Goal: Transaction & Acquisition: Purchase product/service

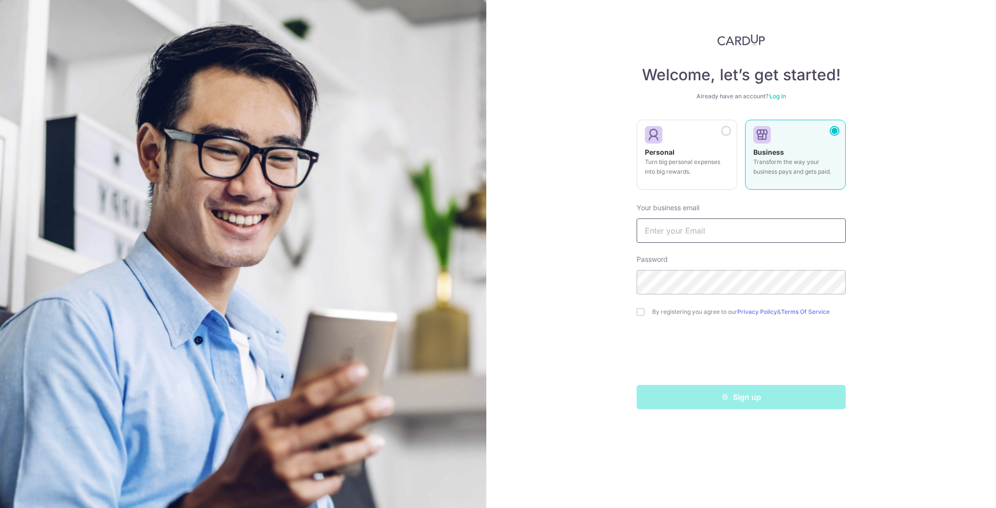
type input "[EMAIL_ADDRESS][DOMAIN_NAME]"
click at [752, 231] on input "blue-emcees-0t@icloud.com" at bounding box center [740, 230] width 209 height 24
click at [761, 231] on input "[EMAIL_ADDRESS][DOMAIN_NAME]" at bounding box center [740, 230] width 209 height 24
drag, startPoint x: 750, startPoint y: 231, endPoint x: 572, endPoint y: 222, distance: 177.7
click at [572, 222] on div "Welcome, let’s get started! Already have an account? Log in Personal Turn big p…" at bounding box center [740, 254] width 509 height 508
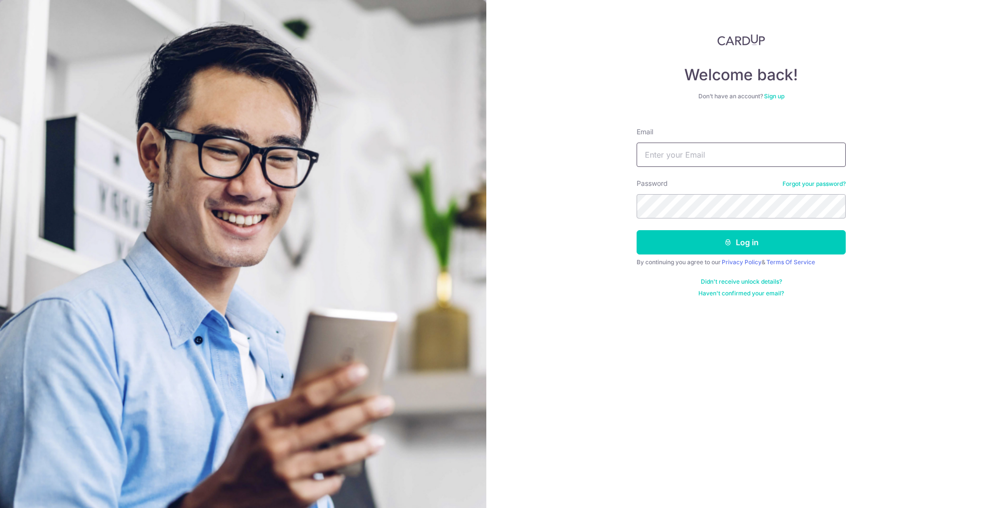
type input "blue-emcees-0t@icloud.com"
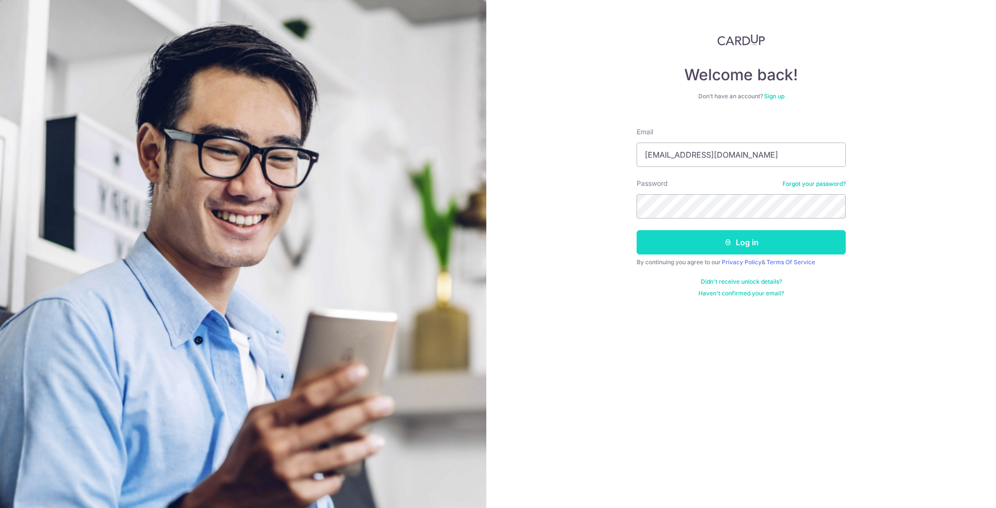
click at [739, 247] on button "Log in" at bounding box center [740, 242] width 209 height 24
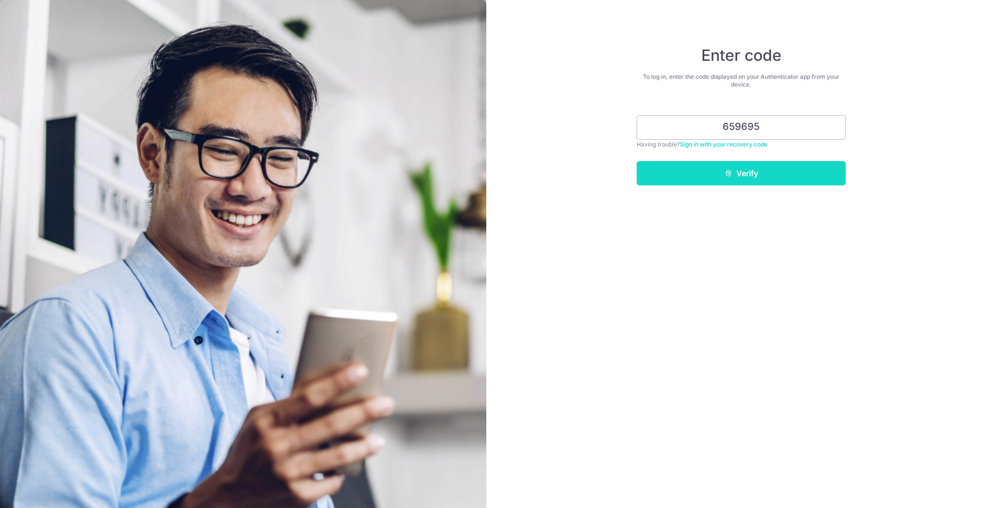
type input "659695"
click at [770, 167] on button "Verify" at bounding box center [740, 173] width 209 height 24
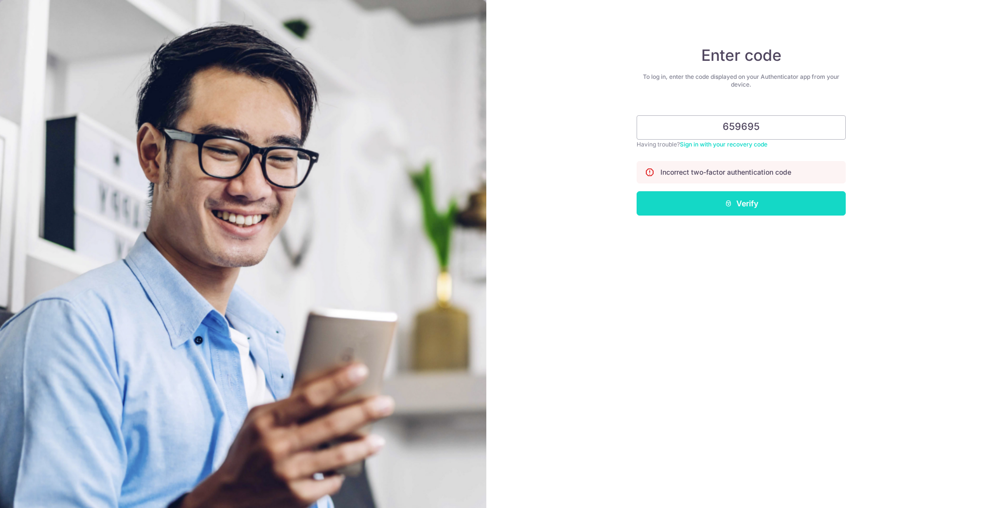
type input "659695"
click at [745, 203] on button "Verify" at bounding box center [740, 203] width 209 height 24
type input "967640"
click at [759, 196] on button "Verify" at bounding box center [740, 203] width 209 height 24
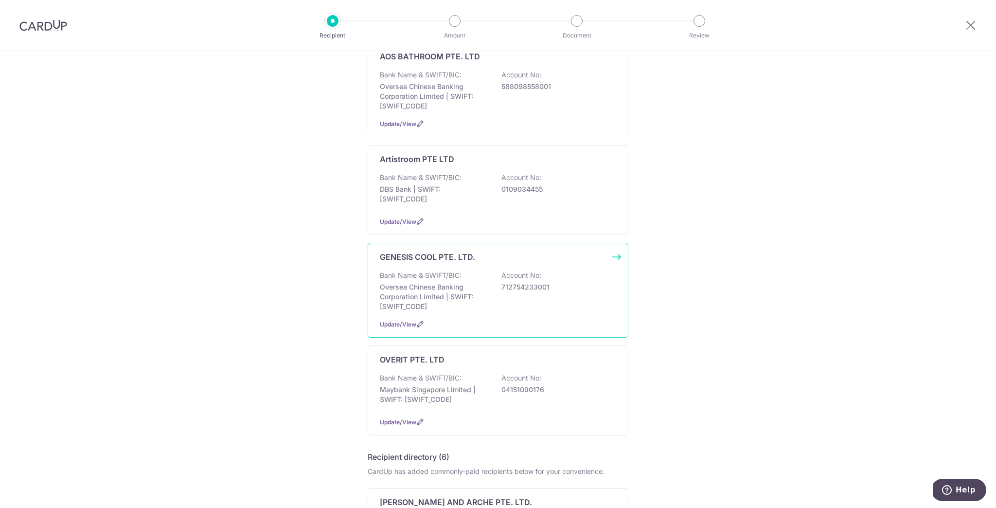
scroll to position [114, 0]
click at [432, 285] on p "Oversea Chinese Banking Corporation Limited | SWIFT: [SWIFT_CODE]" at bounding box center [434, 295] width 109 height 29
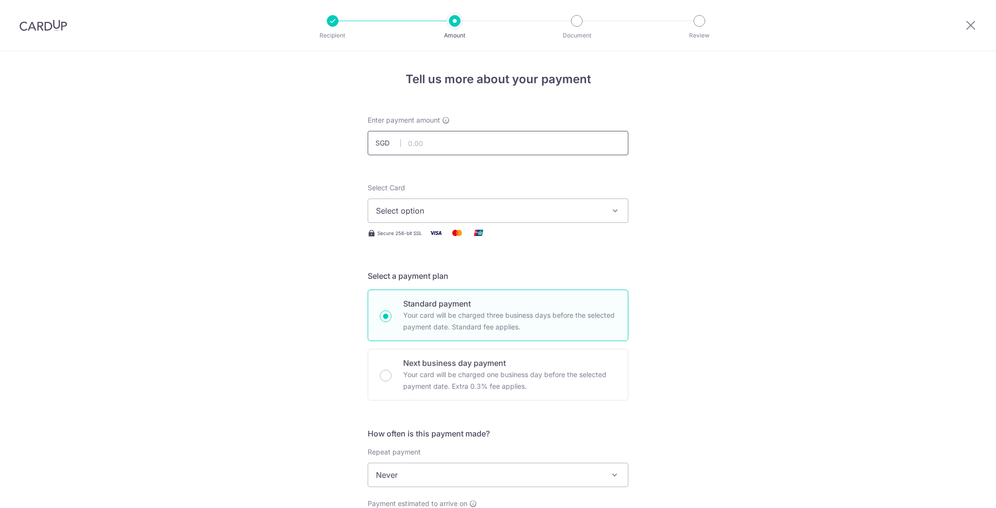
click at [433, 143] on input "text" at bounding box center [498, 143] width 261 height 24
type input "4,250.00"
click at [437, 210] on span "Select option" at bounding box center [489, 211] width 227 height 12
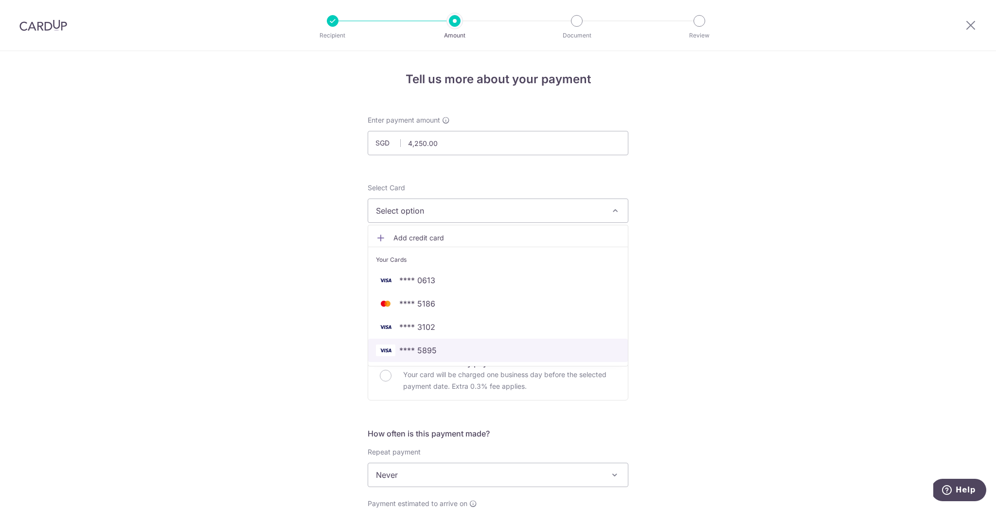
click at [449, 342] on link "**** 5895" at bounding box center [498, 349] width 260 height 23
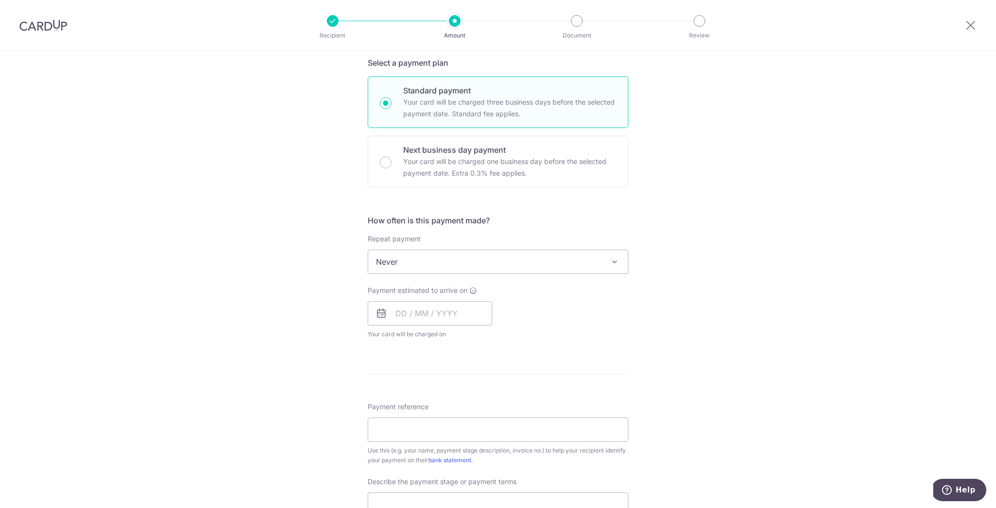
scroll to position [214, 0]
click at [513, 328] on div "Payment estimated to arrive on Your card will be charged on for the first payme…" at bounding box center [498, 307] width 272 height 53
click at [432, 313] on input "text" at bounding box center [430, 310] width 124 height 24
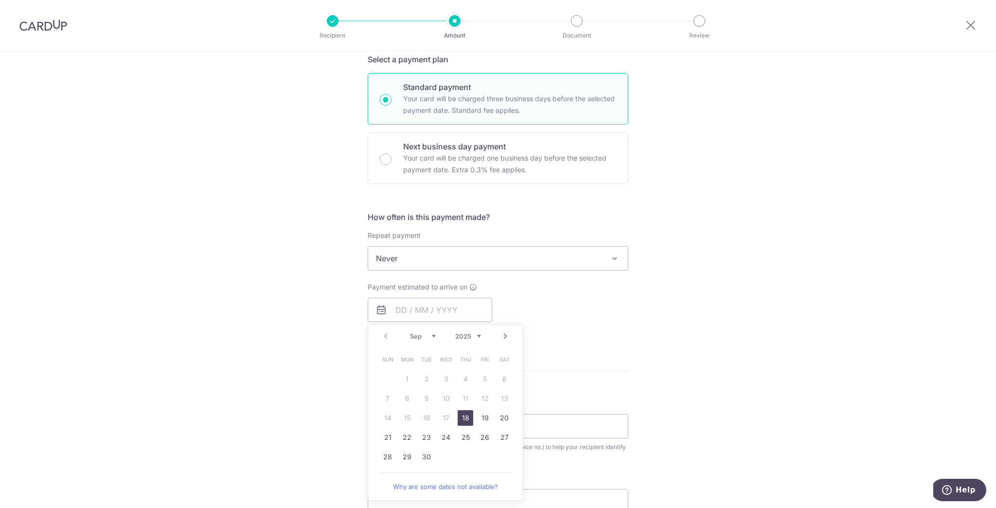
click at [466, 415] on link "18" at bounding box center [465, 418] width 16 height 16
type input "18/09/2025"
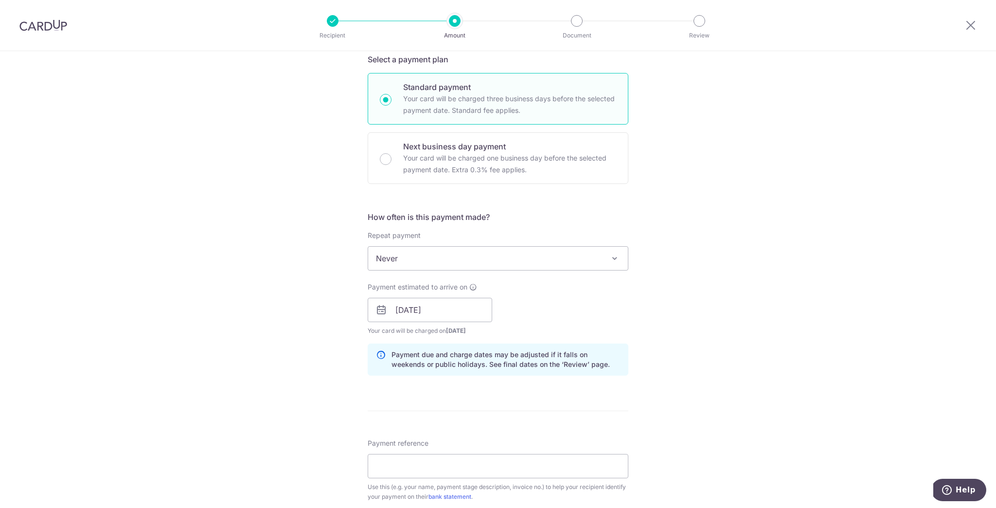
click at [754, 351] on div "Tell us more about your payment Enter payment amount SGD 4,250.00 4250.00 Selec…" at bounding box center [498, 327] width 996 height 984
click at [594, 458] on input "Payment reference" at bounding box center [498, 466] width 261 height 24
click at [317, 350] on div "Tell us more about your payment Enter payment amount SGD 4,250.00 4250.00 Selec…" at bounding box center [498, 327] width 996 height 984
click at [765, 415] on div "Tell us more about your payment Enter payment amount SGD 4,250.00 4250.00 Selec…" at bounding box center [498, 327] width 996 height 984
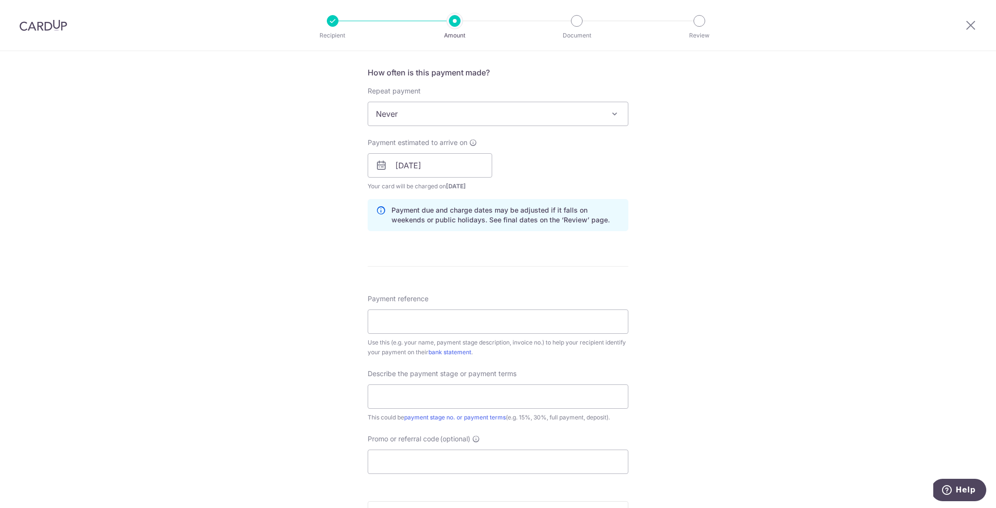
scroll to position [372, 0]
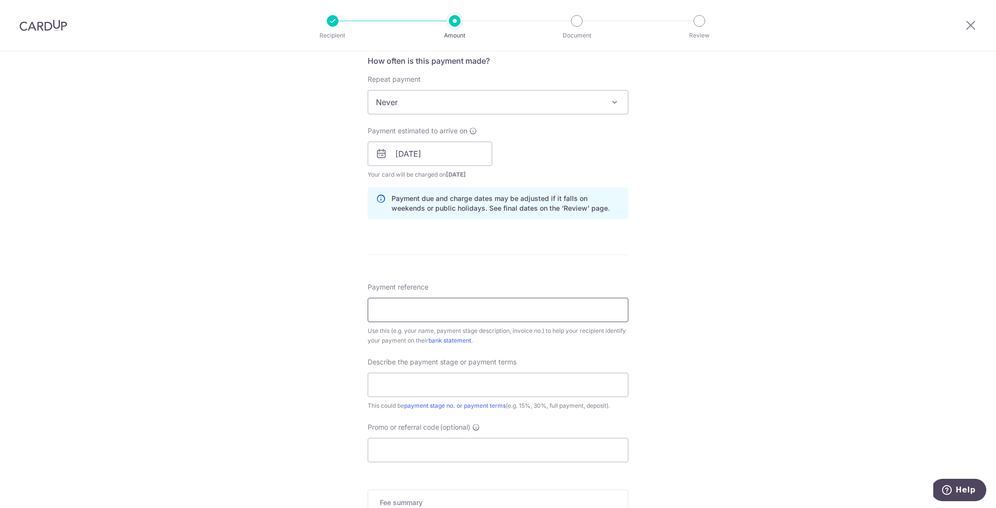
click at [461, 311] on input "Payment reference" at bounding box center [498, 310] width 261 height 24
paste input "SALES ORDER SO04696"
type input "SALES ORDER SO04696"
click at [436, 448] on input "Promo or referral code (optional)" at bounding box center [498, 450] width 261 height 24
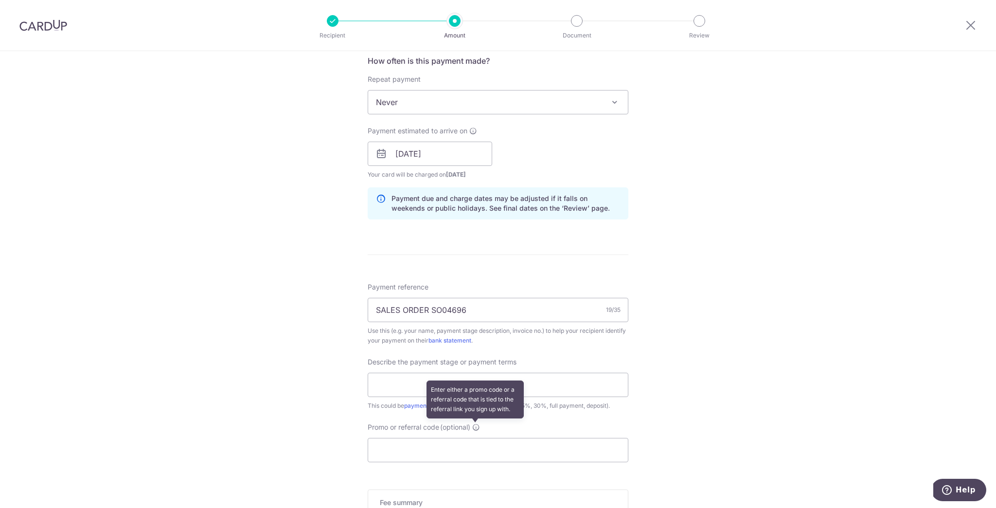
click at [476, 426] on icon at bounding box center [476, 427] width 8 height 8
click at [476, 438] on input "Promo or referral code (optional) Enter either a promo code or a referral code …" at bounding box center [498, 450] width 261 height 24
click at [476, 426] on icon at bounding box center [476, 427] width 8 height 8
click at [476, 438] on input "Promo or referral code (optional) Enter either a promo code or a referral code …" at bounding box center [498, 450] width 261 height 24
paste input "RENO25ONE"
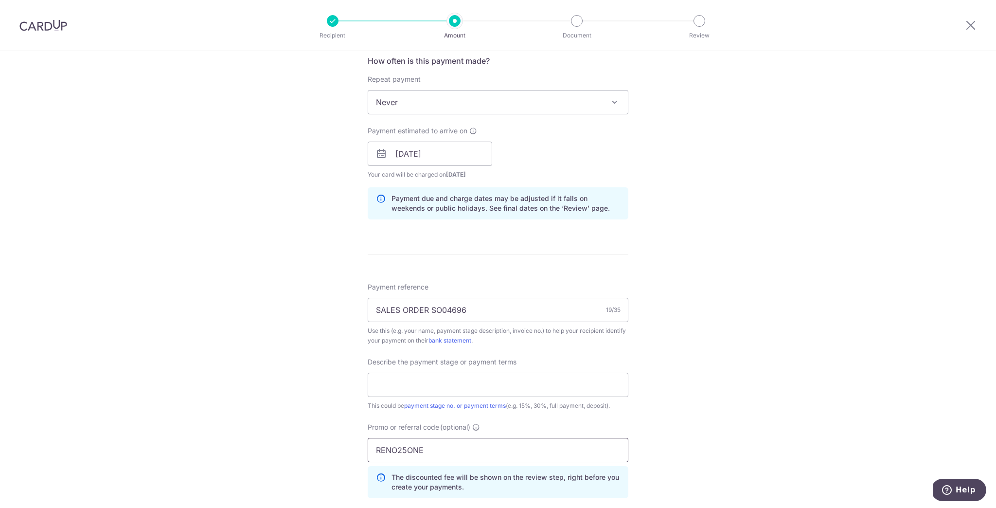
type input "RENO25ONE"
click at [701, 426] on div "Tell us more about your payment Enter payment amount SGD 4,250.00 4250.00 Selec…" at bounding box center [498, 193] width 996 height 1028
click at [449, 387] on input "text" at bounding box center [498, 384] width 261 height 24
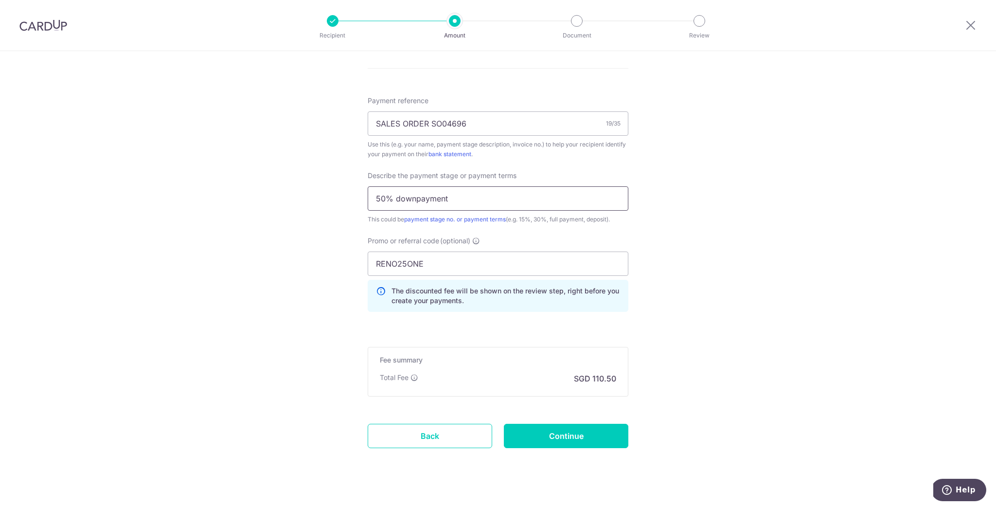
scroll to position [562, 0]
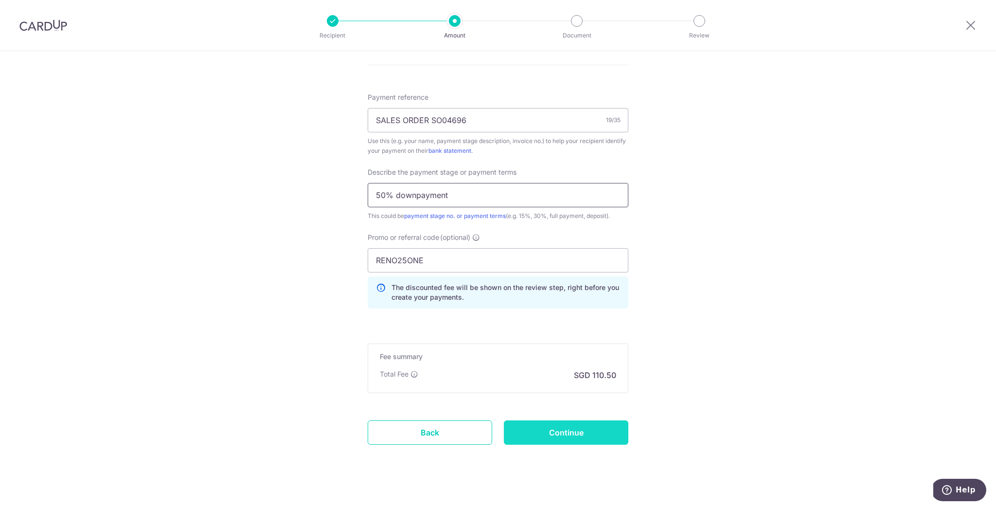
type input "50% downpayment"
click at [570, 429] on input "Continue" at bounding box center [566, 432] width 124 height 24
type input "Create Schedule"
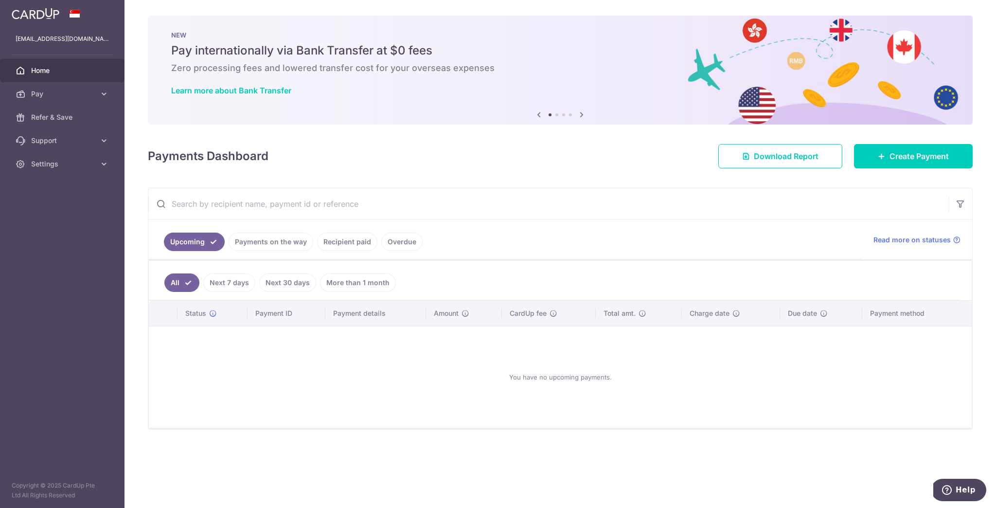
click at [37, 13] on img at bounding box center [36, 14] width 48 height 12
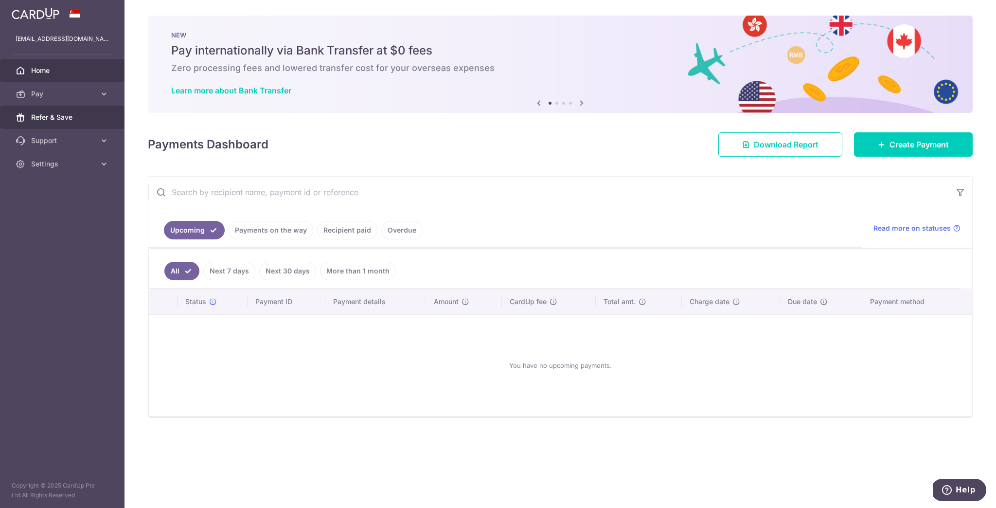
click at [74, 114] on span "Refer & Save" at bounding box center [63, 117] width 64 height 10
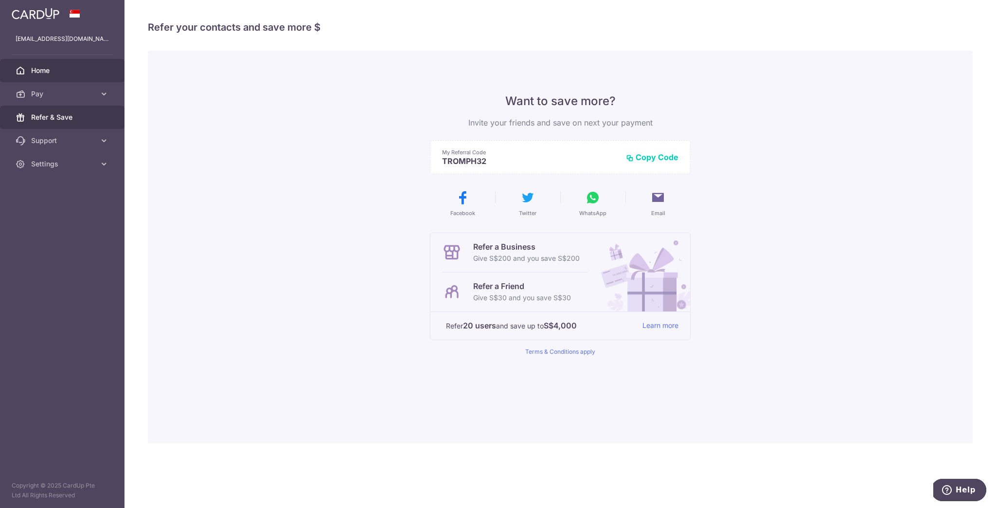
click at [78, 73] on span "Home" at bounding box center [63, 71] width 64 height 10
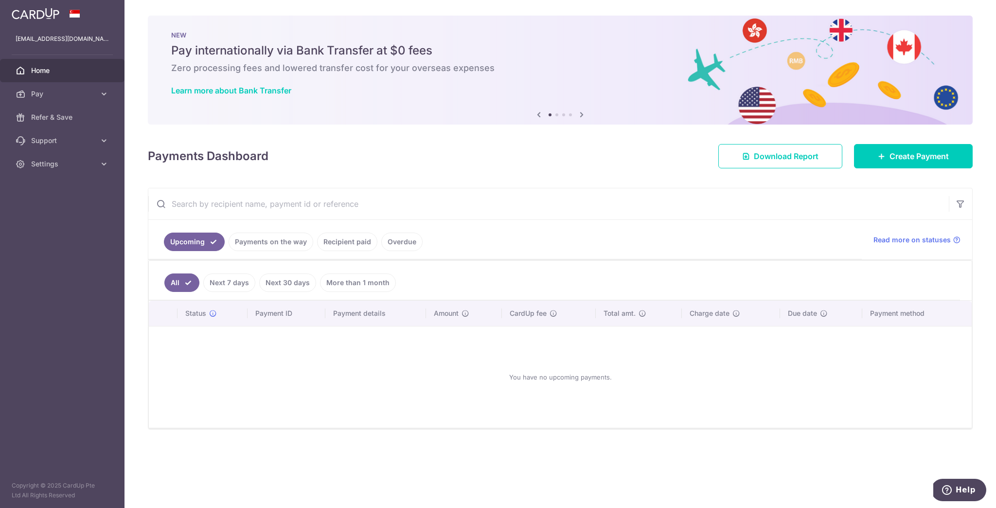
click at [581, 114] on icon at bounding box center [582, 114] width 12 height 12
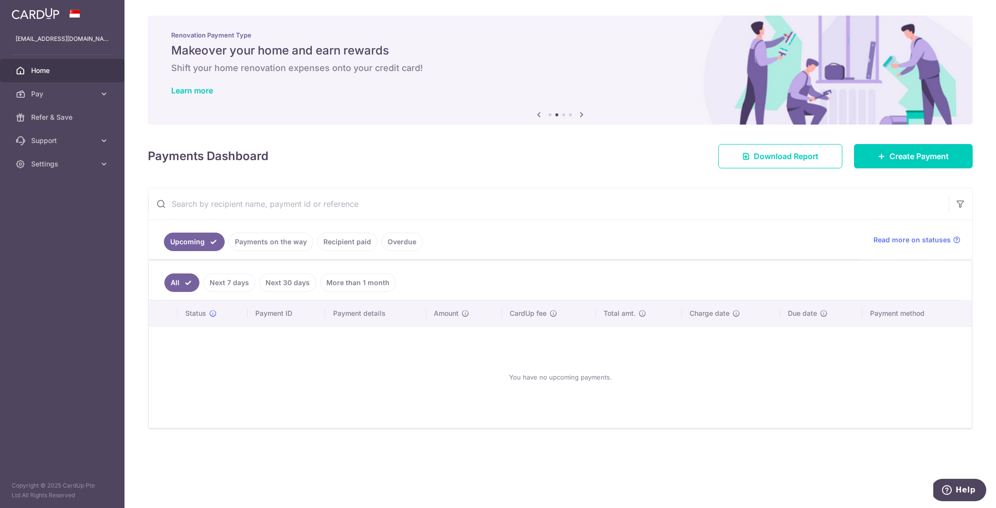
click at [581, 114] on icon at bounding box center [582, 114] width 12 height 12
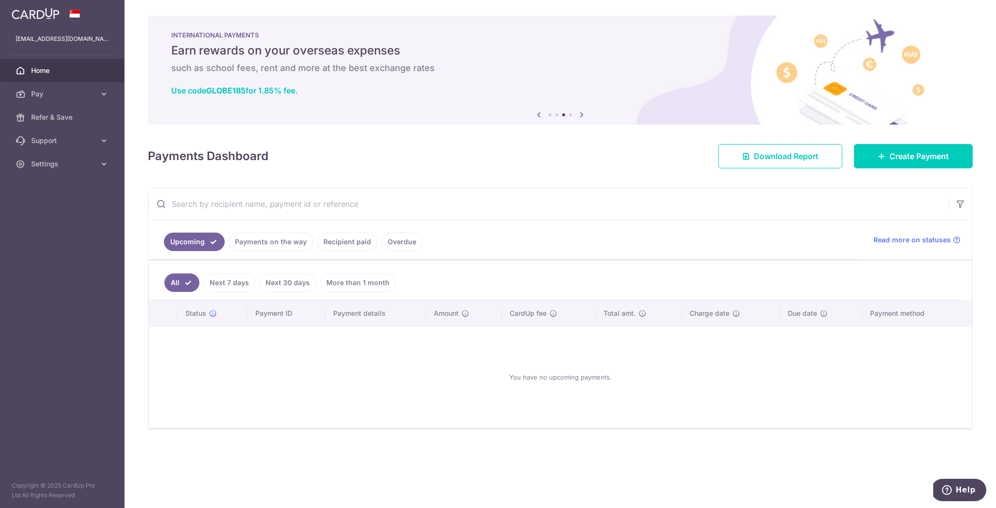
click at [581, 114] on icon at bounding box center [582, 114] width 12 height 12
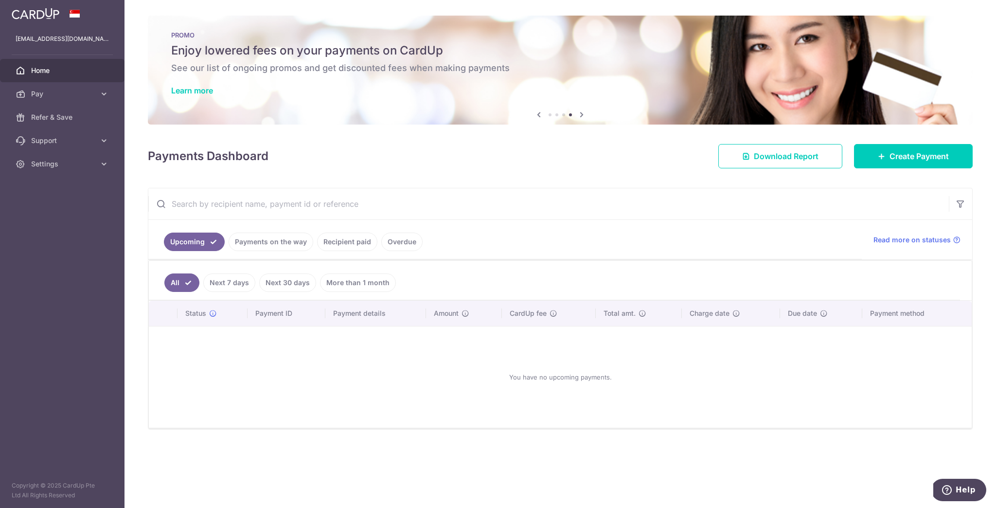
click at [581, 114] on icon at bounding box center [582, 114] width 12 height 12
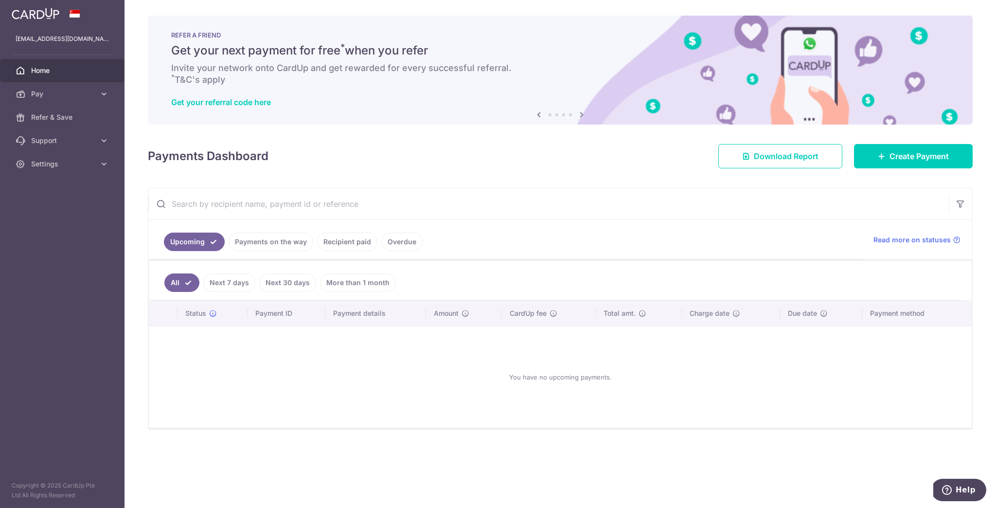
click at [581, 113] on icon at bounding box center [582, 114] width 12 height 12
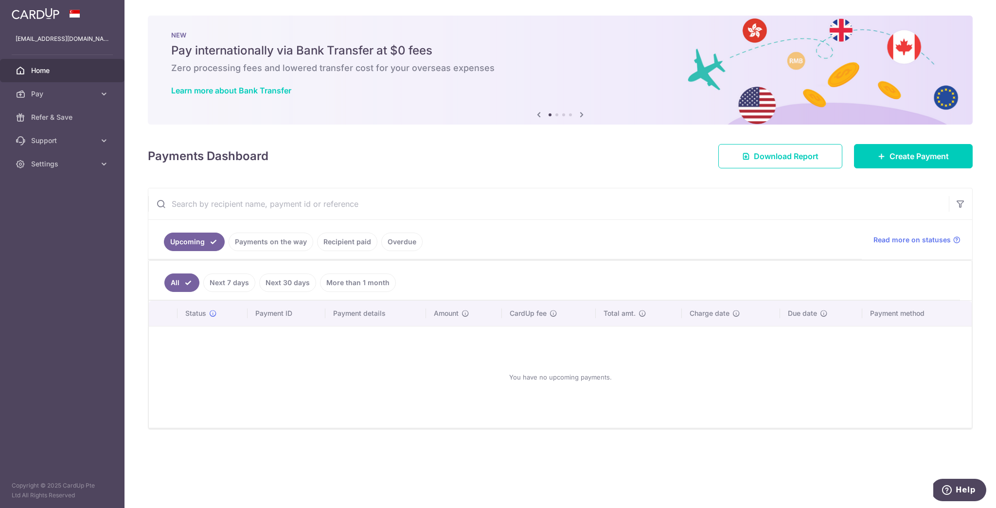
click at [581, 113] on icon at bounding box center [582, 114] width 12 height 12
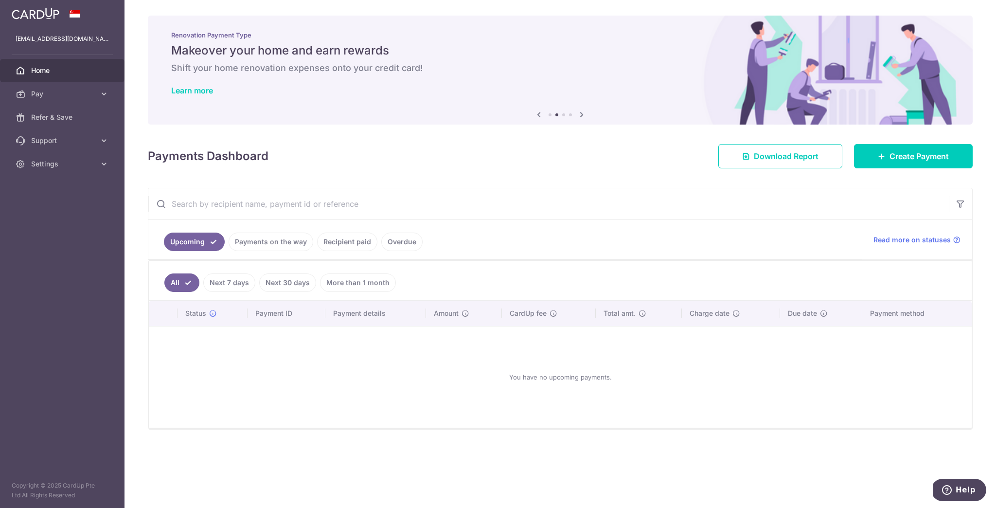
click at [358, 55] on h5 "Makeover your home and earn rewards" at bounding box center [560, 51] width 778 height 16
click at [195, 91] on link "Learn more" at bounding box center [192, 91] width 42 height 10
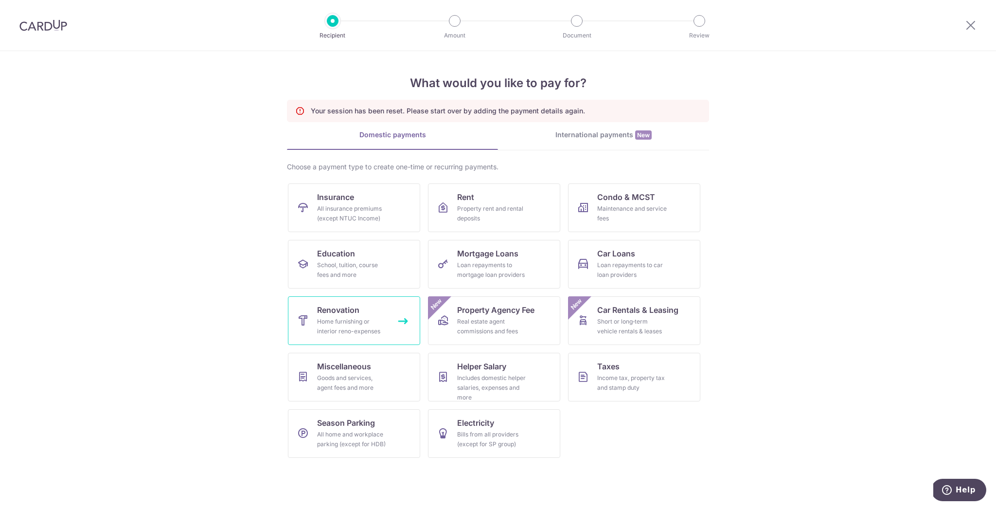
click at [364, 325] on div "Home furnishing or interior reno-expenses" at bounding box center [352, 325] width 70 height 19
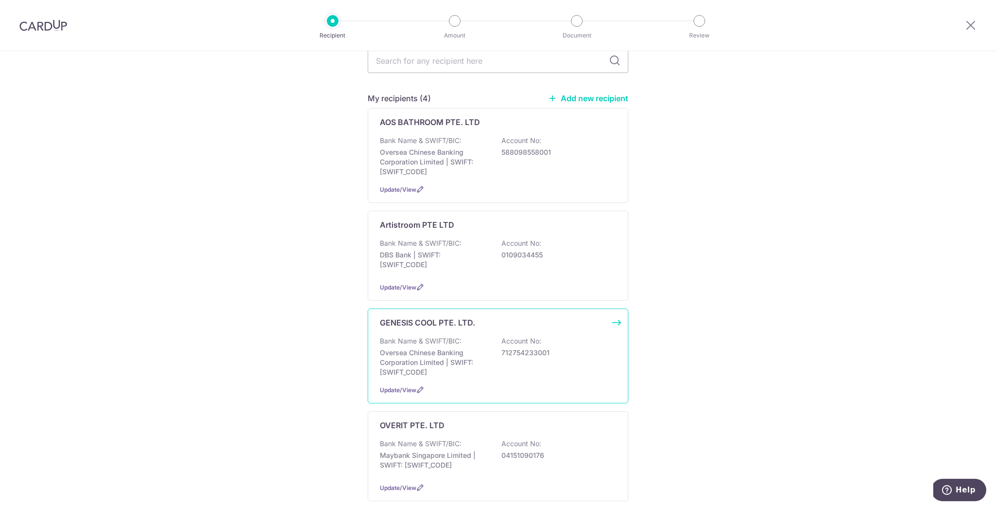
scroll to position [49, 0]
click at [456, 364] on p "Oversea Chinese Banking Corporation Limited | SWIFT: [SWIFT_CODE]" at bounding box center [434, 360] width 109 height 29
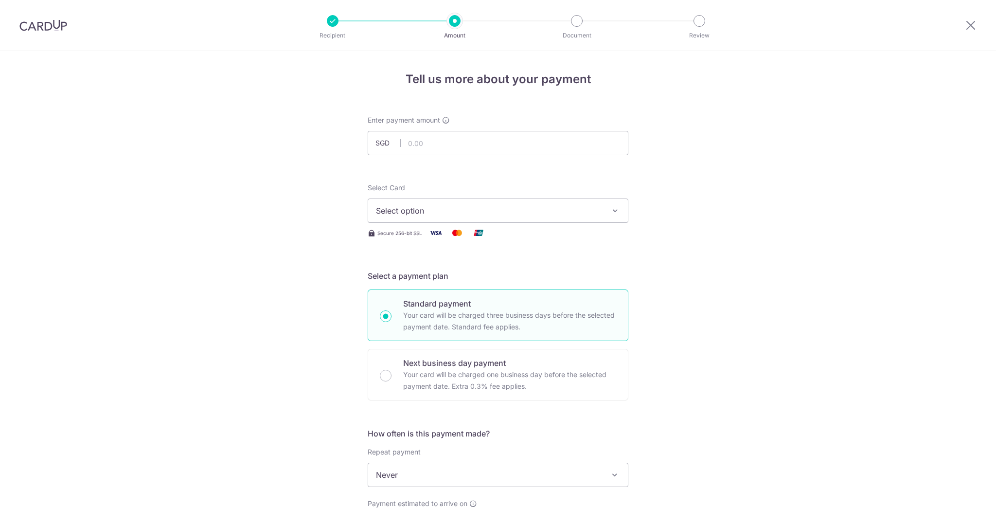
click at [433, 139] on input "text" at bounding box center [498, 143] width 261 height 24
type input "4,250.00"
click at [456, 216] on span "Select option" at bounding box center [489, 211] width 227 height 12
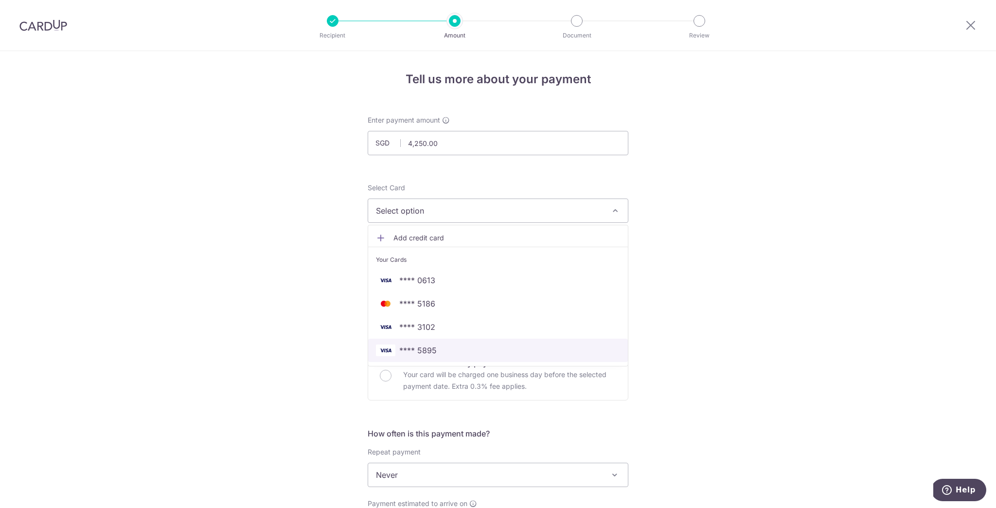
click at [436, 344] on span "**** 5895" at bounding box center [498, 350] width 244 height 12
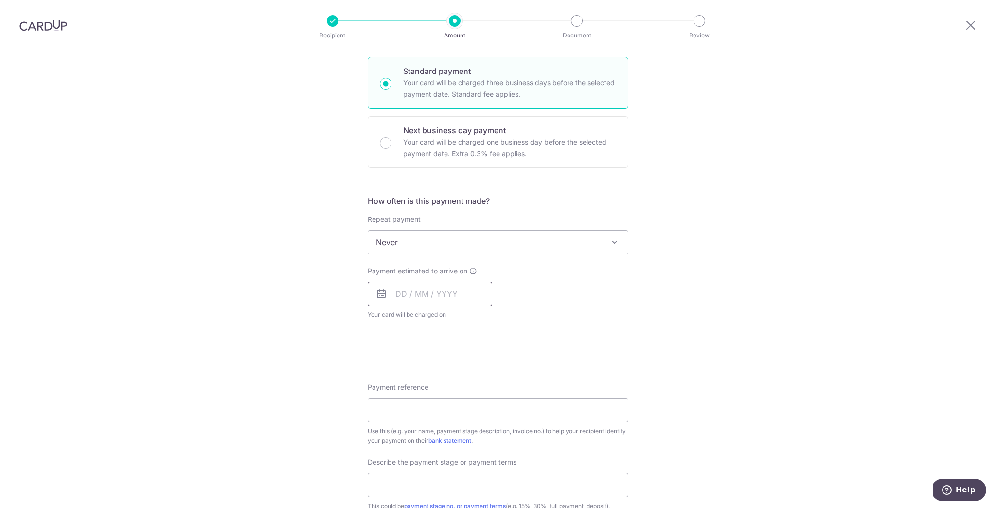
scroll to position [234, 0]
click at [447, 297] on input "text" at bounding box center [430, 292] width 124 height 24
click at [457, 398] on link "18" at bounding box center [465, 400] width 16 height 16
type input "[DATE]"
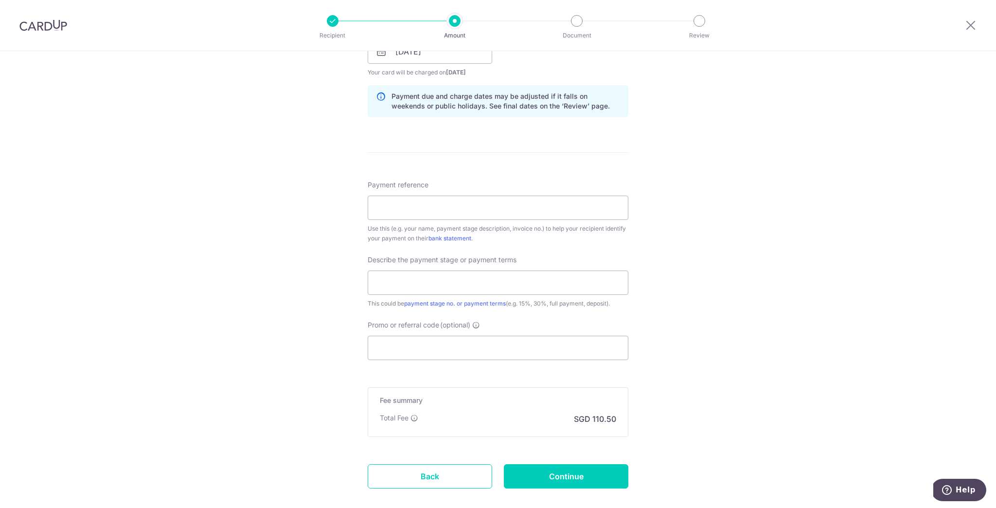
scroll to position [475, 0]
paste input "RENO25ONE"
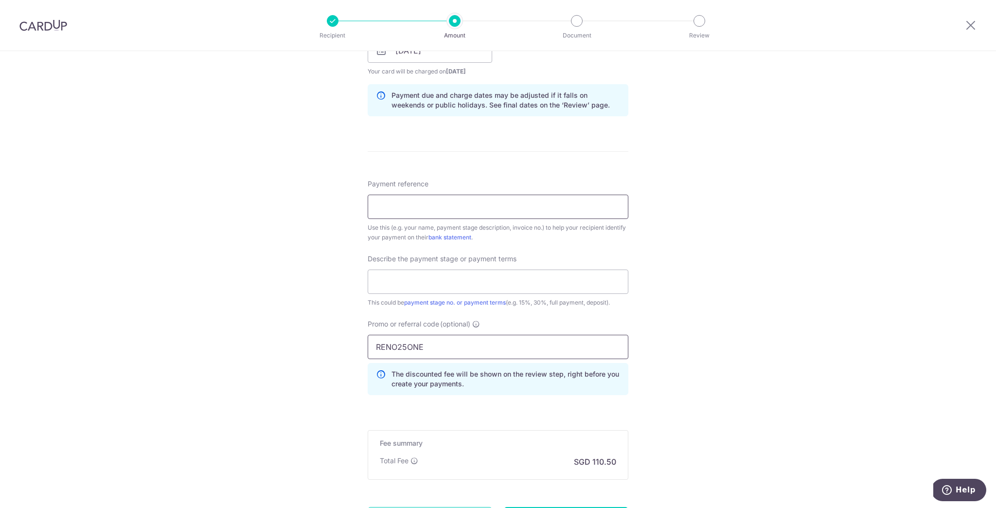
type input "RENO25ONE"
click at [417, 204] on input "Payment reference" at bounding box center [498, 206] width 261 height 24
paste input "SALES ORDER SO04696"
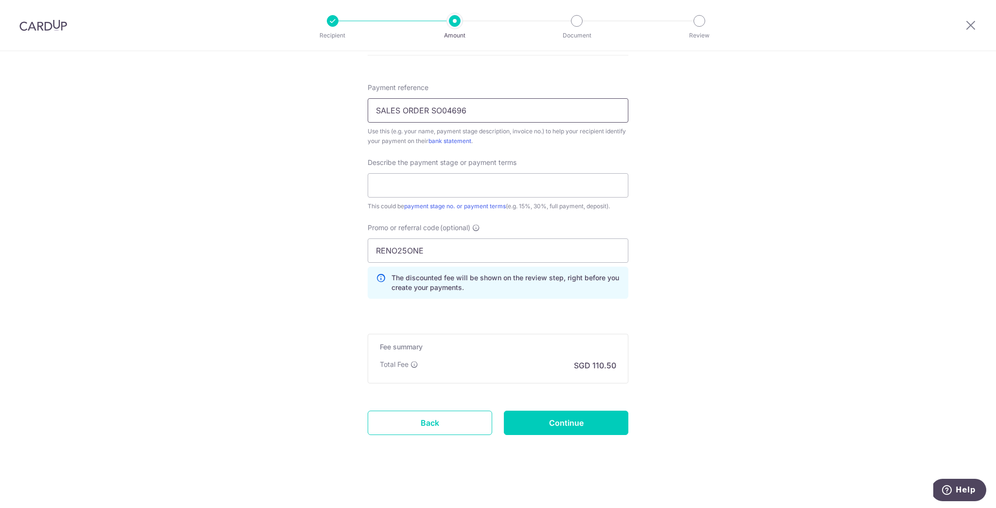
scroll to position [572, 0]
type input "SALES ORDER SO04696"
click at [586, 416] on input "Continue" at bounding box center [566, 422] width 124 height 24
type input "Create Schedule"
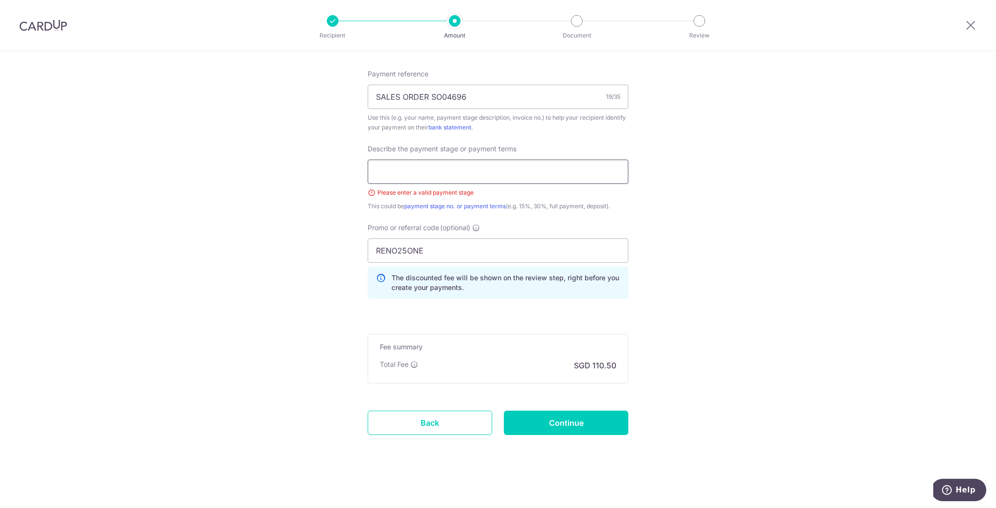
click at [425, 177] on input "text" at bounding box center [498, 171] width 261 height 24
type input "50% downpayment"
click at [559, 416] on input "Continue" at bounding box center [566, 422] width 124 height 24
type input "Create Schedule"
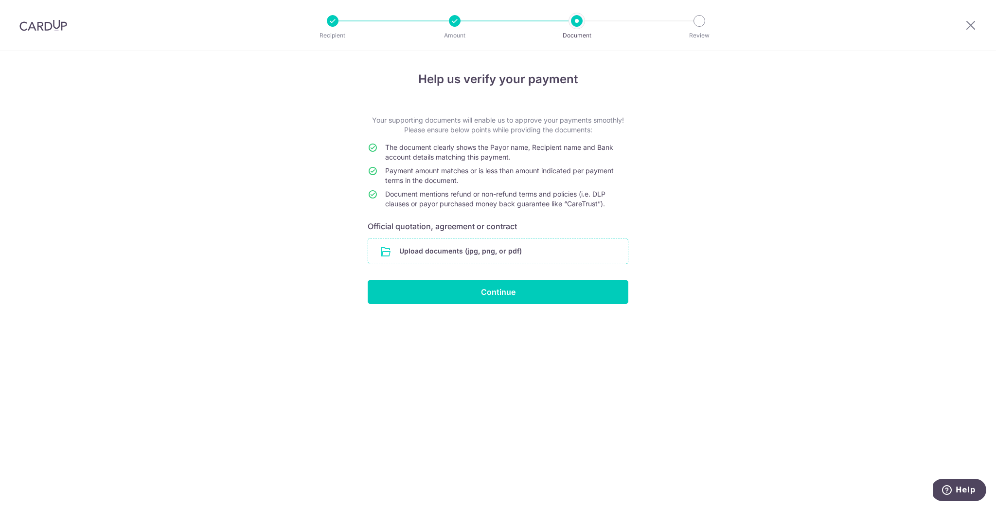
click at [440, 248] on input "file" at bounding box center [498, 250] width 260 height 25
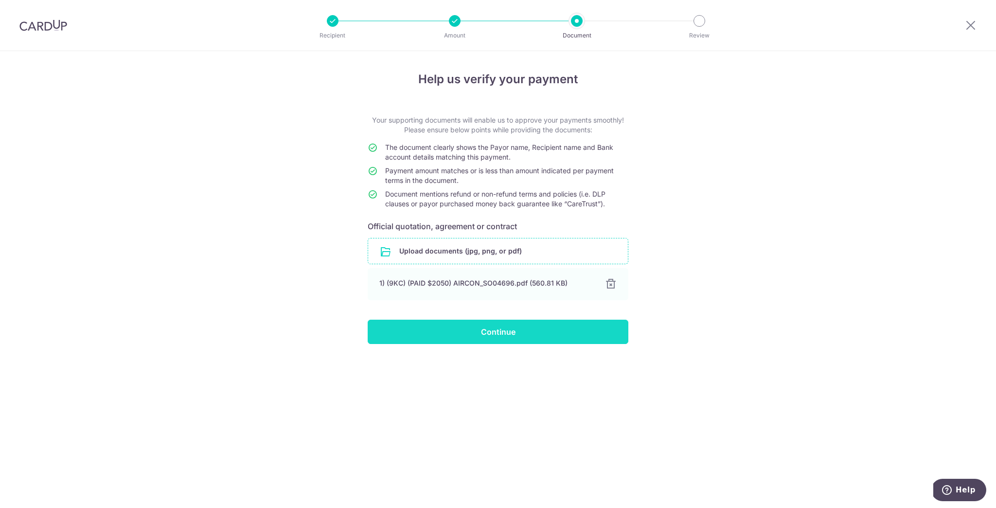
click at [512, 330] on input "Continue" at bounding box center [498, 331] width 261 height 24
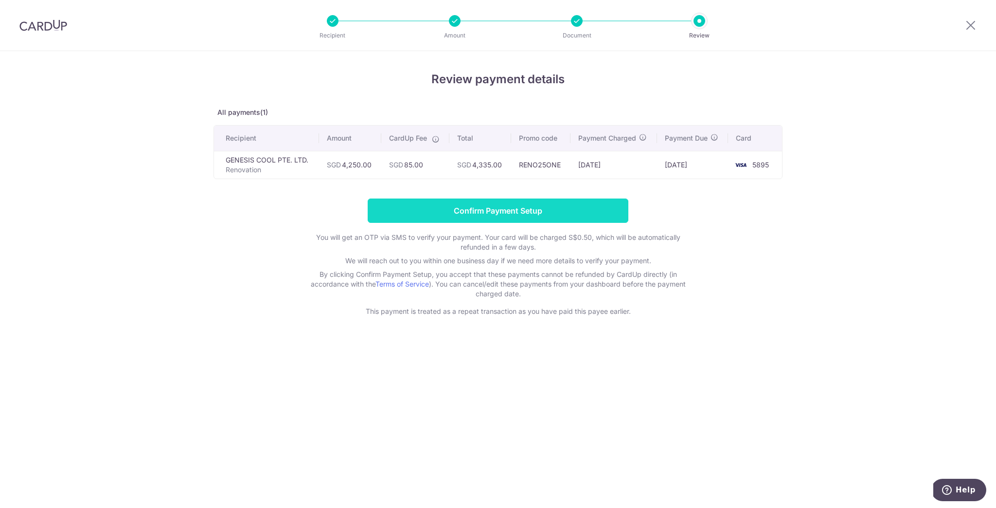
click at [429, 212] on input "Confirm Payment Setup" at bounding box center [498, 210] width 261 height 24
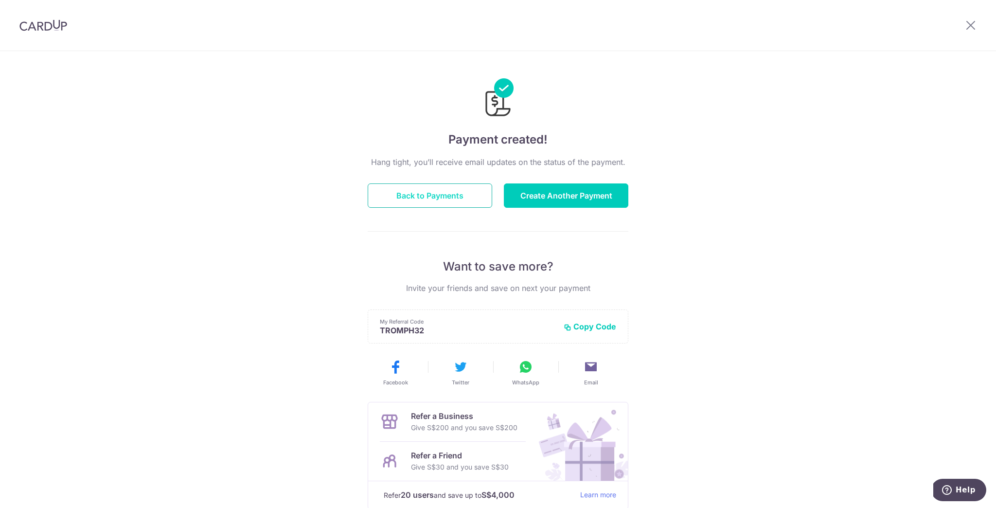
click at [458, 195] on button "Back to Payments" at bounding box center [430, 195] width 124 height 24
